Goal: Task Accomplishment & Management: Manage account settings

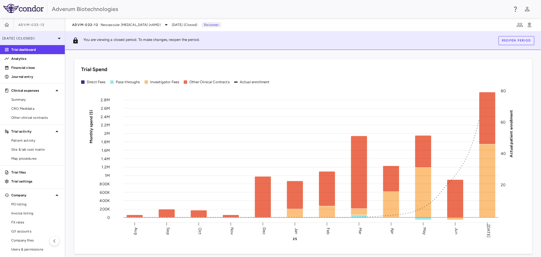
click at [58, 38] on icon at bounding box center [59, 38] width 3 height 1
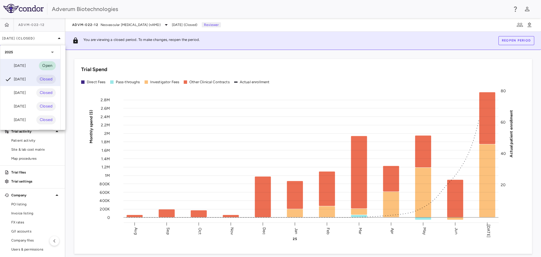
click at [17, 62] on div "[DATE] Open" at bounding box center [30, 66] width 60 height 14
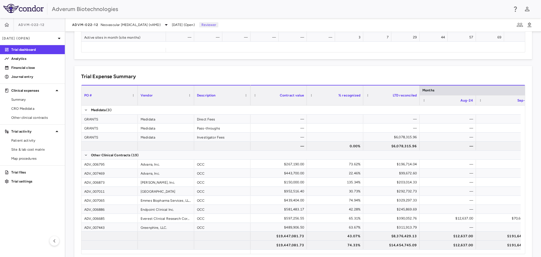
scroll to position [347, 0]
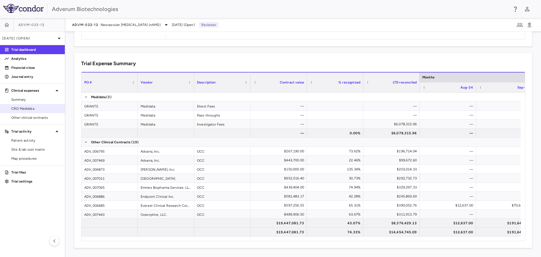
click at [30, 109] on span "CRO Medidata" at bounding box center [35, 108] width 49 height 5
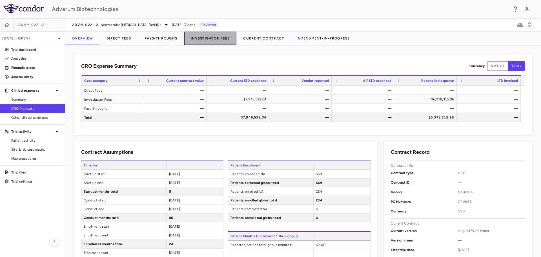
click at [218, 38] on button "Investigator Fees" at bounding box center [210, 39] width 52 height 14
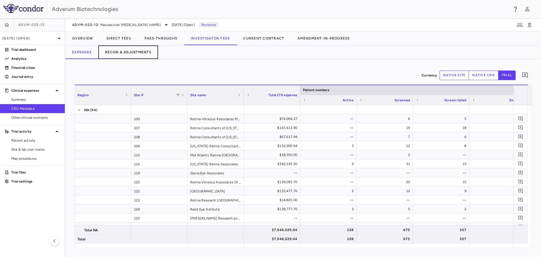
click at [146, 53] on button "Recon & Adjustments" at bounding box center [128, 52] width 60 height 14
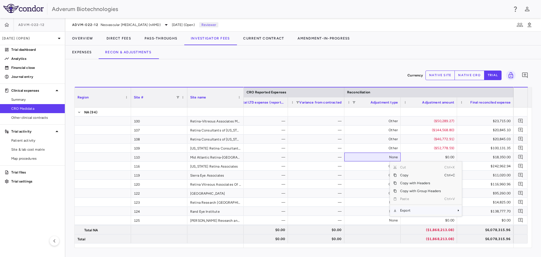
click at [406, 209] on span "Export" at bounding box center [421, 210] width 48 height 8
click at [472, 221] on span "Excel Export" at bounding box center [481, 220] width 26 height 8
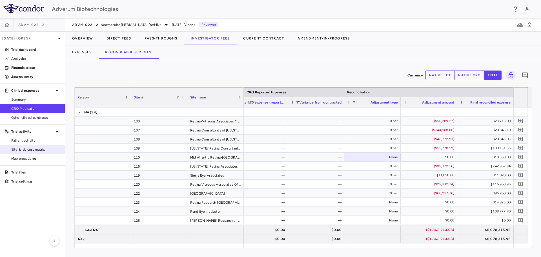
click at [28, 151] on span "Site & lab cost matrix" at bounding box center [35, 149] width 49 height 5
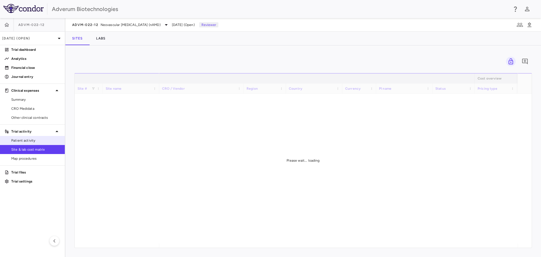
click at [20, 141] on span "Patient activity" at bounding box center [35, 140] width 49 height 5
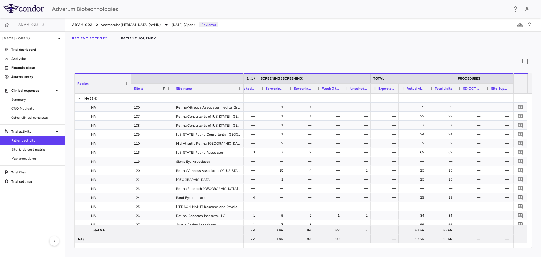
scroll to position [0, 730]
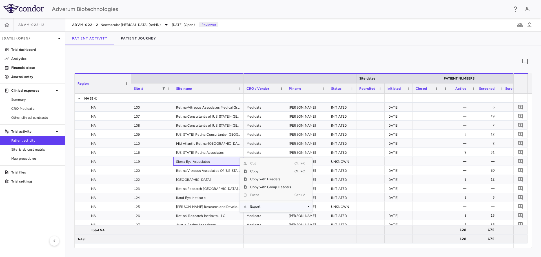
click at [260, 206] on span "Export" at bounding box center [271, 206] width 48 height 8
click at [320, 215] on span "Excel Export" at bounding box center [331, 216] width 26 height 8
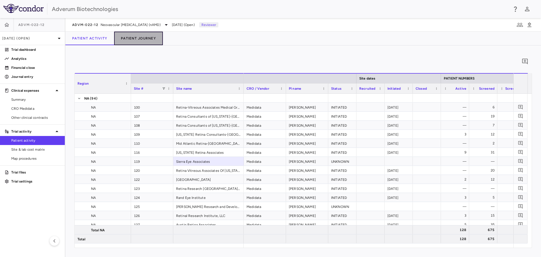
click at [144, 36] on button "Patient Journey" at bounding box center [138, 39] width 49 height 14
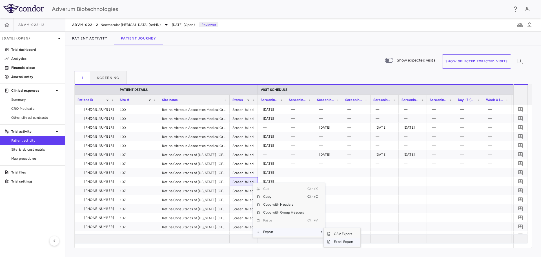
click at [346, 240] on span "Excel Export" at bounding box center [344, 242] width 26 height 8
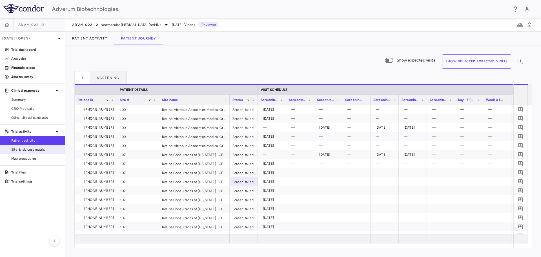
click at [36, 149] on span "Site & lab cost matrix" at bounding box center [35, 149] width 49 height 5
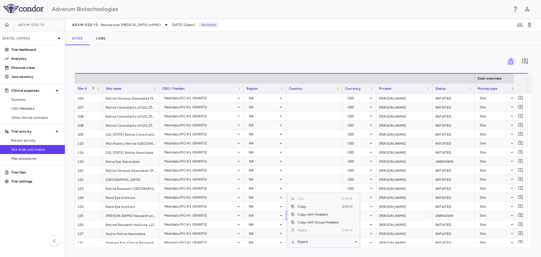
click at [305, 239] on span "Export" at bounding box center [319, 242] width 48 height 8
click at [374, 242] on span "Excel Export" at bounding box center [378, 242] width 26 height 8
click at [14, 10] on img at bounding box center [23, 8] width 40 height 9
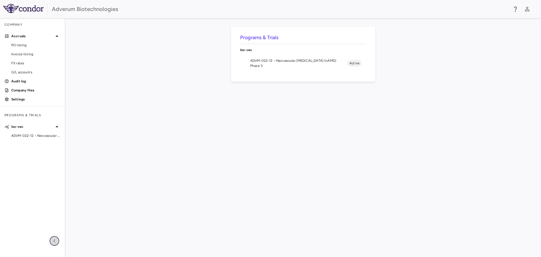
click at [54, 244] on icon "button" at bounding box center [54, 240] width 7 height 7
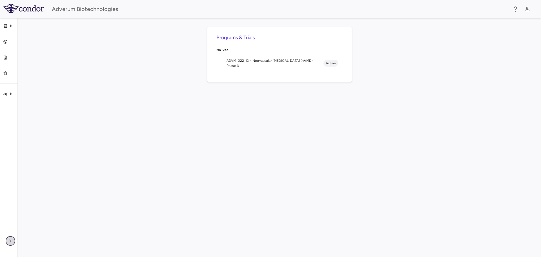
click at [9, 240] on icon "button" at bounding box center [10, 240] width 7 height 7
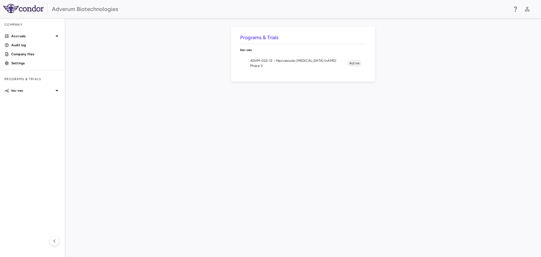
click at [32, 11] on img at bounding box center [23, 8] width 40 height 9
click at [525, 8] on icon "button" at bounding box center [527, 9] width 7 height 7
click at [465, 47] on li "Sign out" at bounding box center [487, 50] width 77 height 7
